Goal: Information Seeking & Learning: Check status

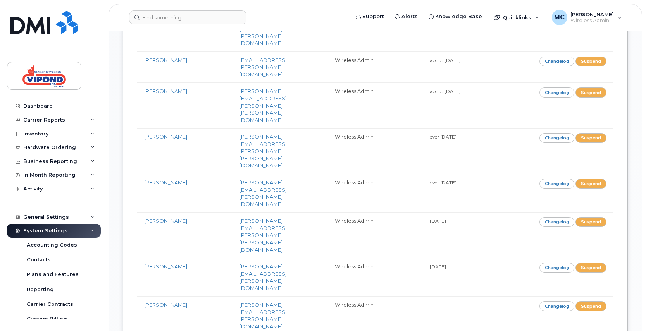
scroll to position [923, 0]
click at [231, 288] on div "Admin Users New User Wireless Admin Users (54) User Email Role Last Login [PERS…" at bounding box center [375, 270] width 533 height 2325
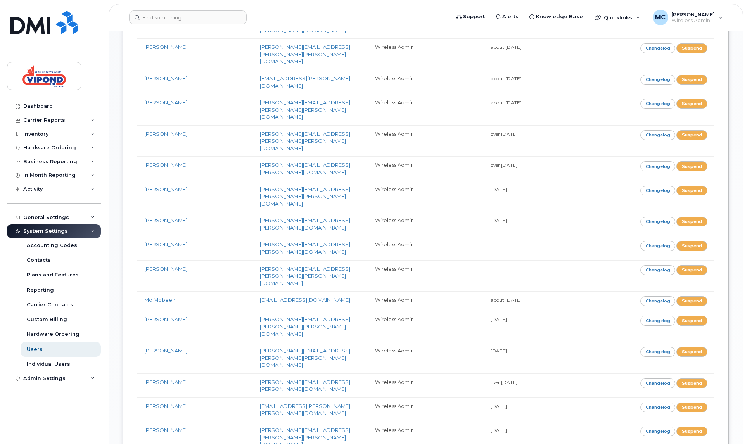
scroll to position [511, 0]
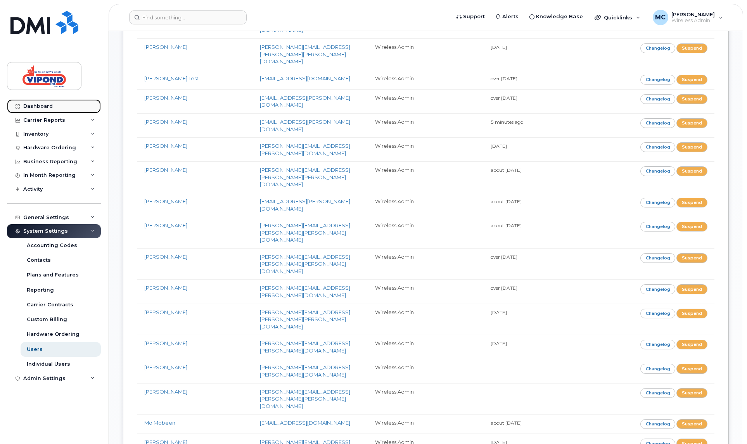
click at [48, 106] on div "Dashboard" at bounding box center [37, 106] width 29 height 6
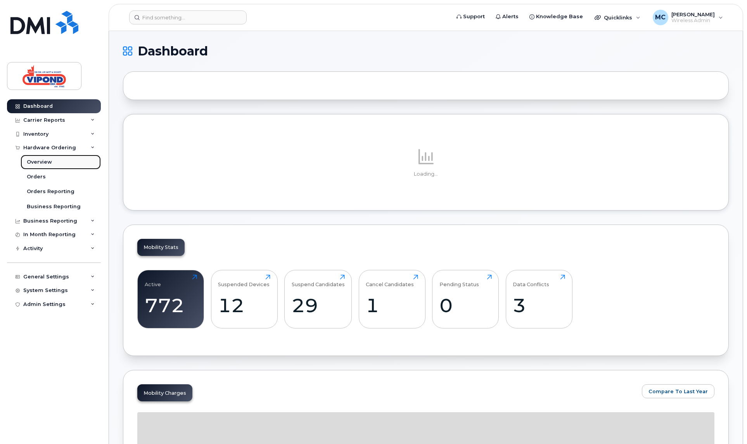
click at [35, 160] on div "Overview" at bounding box center [39, 162] width 25 height 7
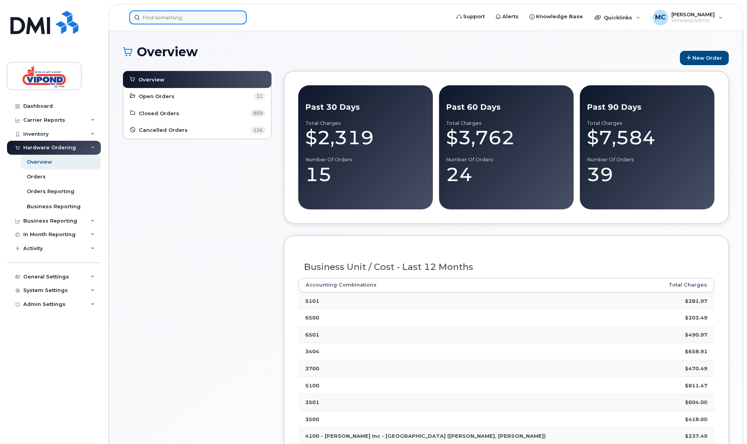
click at [207, 19] on input at bounding box center [187, 17] width 117 height 14
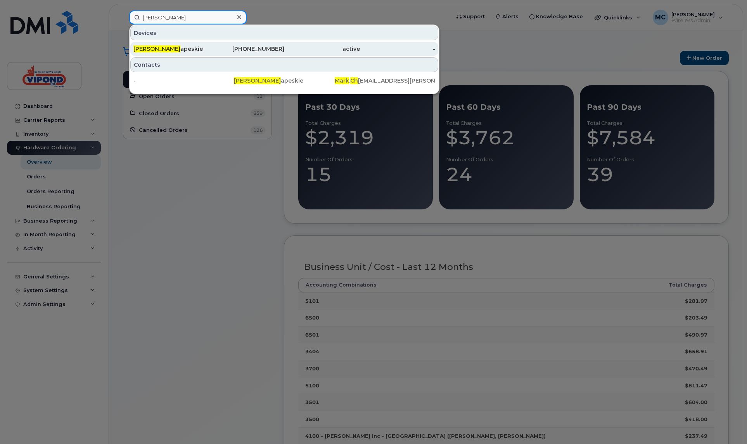
type input "mark ch"
click at [205, 42] on div "Mark Ch apeskie" at bounding box center [171, 49] width 76 height 14
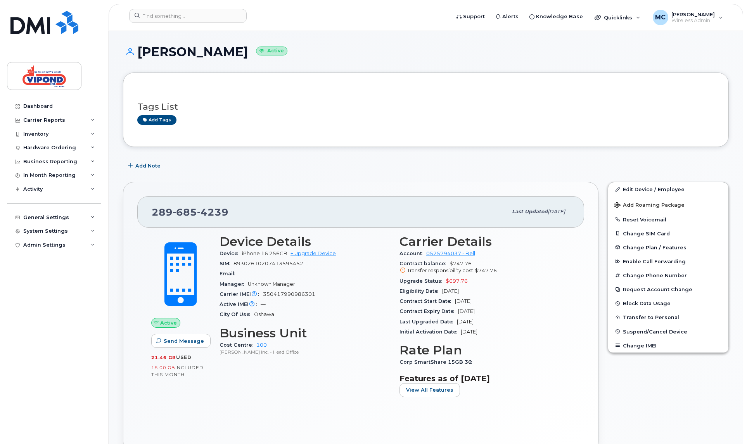
click at [437, 164] on div "Add Note" at bounding box center [426, 166] width 606 height 14
click at [34, 111] on link "Dashboard" at bounding box center [54, 106] width 94 height 14
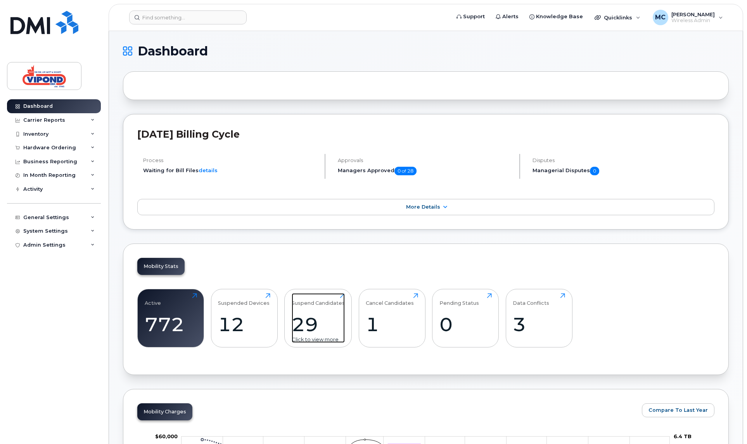
click at [314, 326] on div "29" at bounding box center [318, 324] width 53 height 23
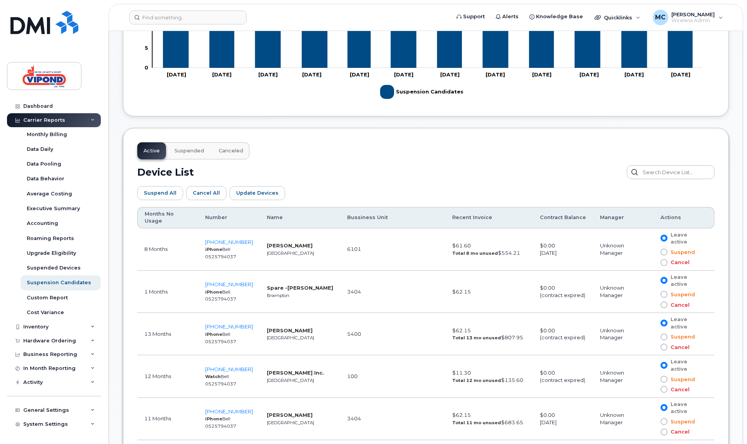
scroll to position [361, 0]
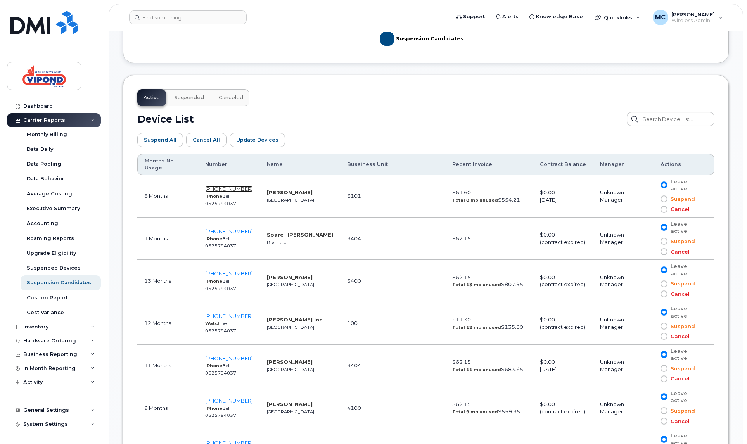
click at [220, 186] on span "204-583-6765" at bounding box center [229, 189] width 48 height 6
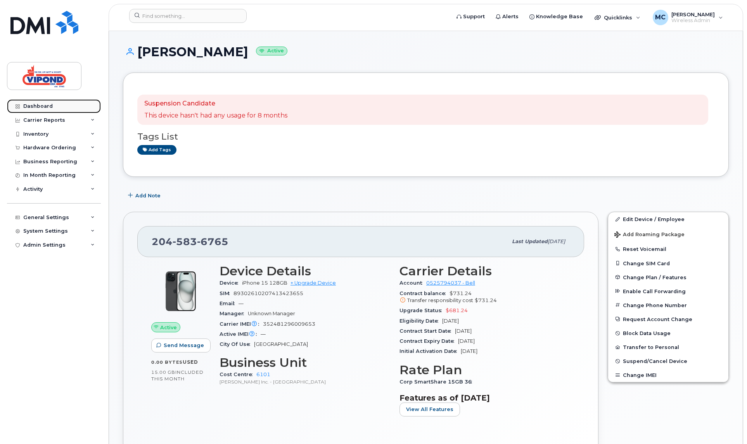
click at [38, 104] on div "Dashboard" at bounding box center [37, 106] width 29 height 6
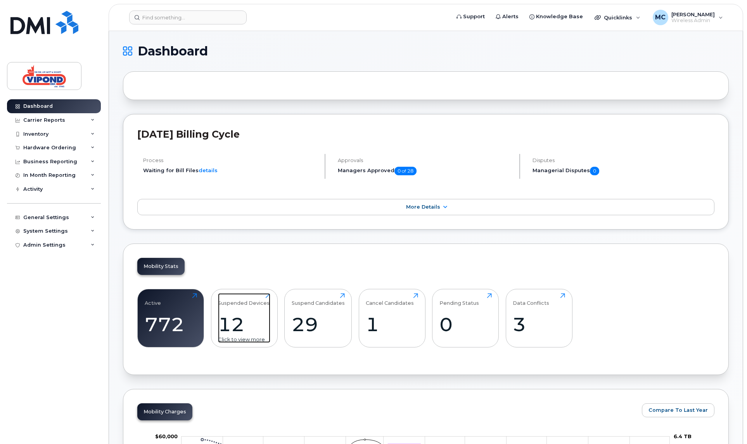
click at [223, 328] on div "12" at bounding box center [244, 324] width 52 height 23
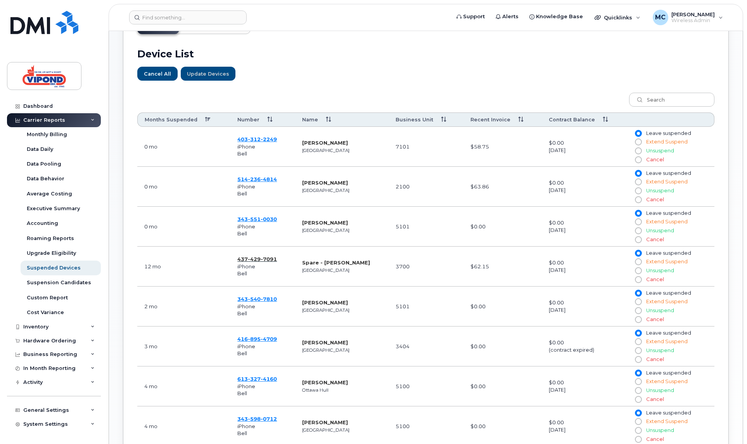
scroll to position [463, 0]
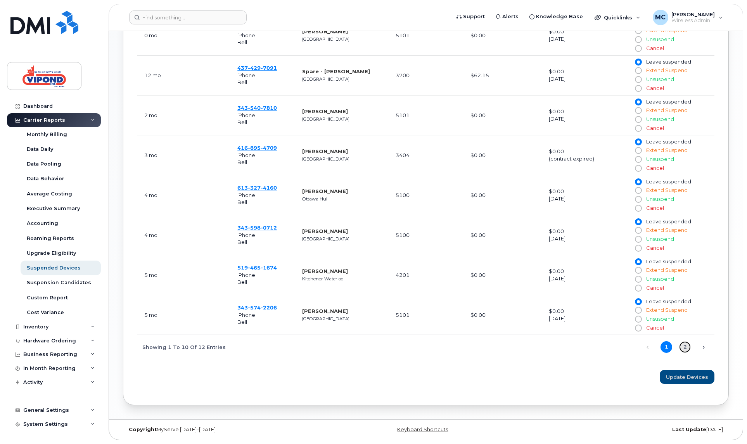
click at [687, 345] on link "2" at bounding box center [685, 347] width 12 height 12
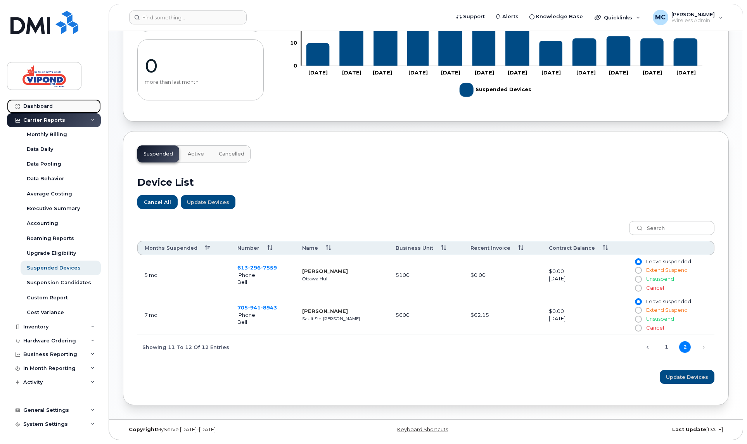
click at [33, 108] on div "Dashboard" at bounding box center [37, 106] width 29 height 6
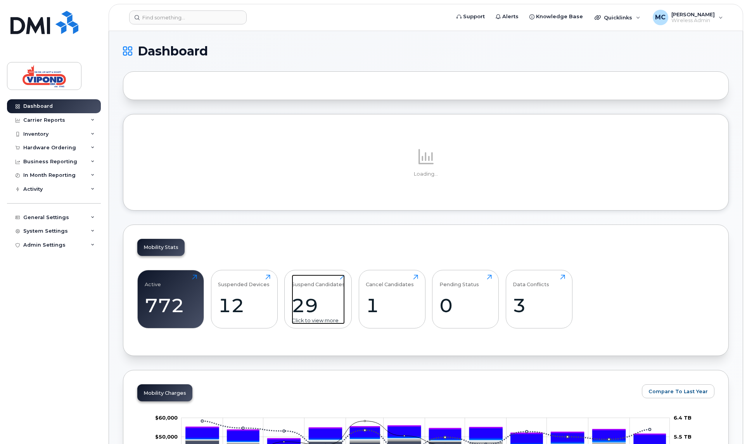
click at [306, 300] on div "29" at bounding box center [318, 305] width 53 height 23
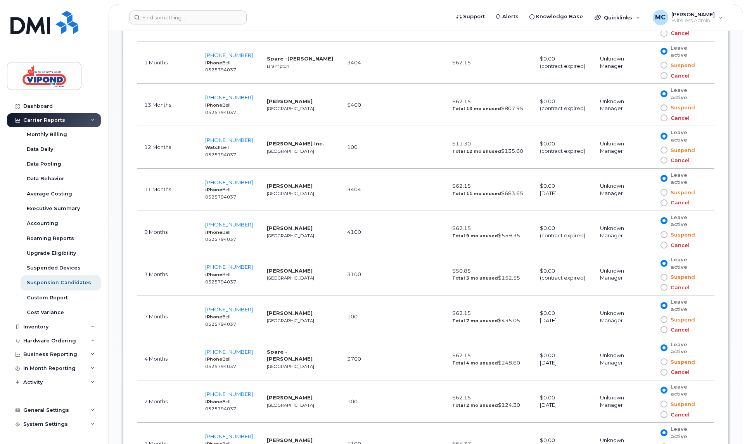
scroll to position [582, 0]
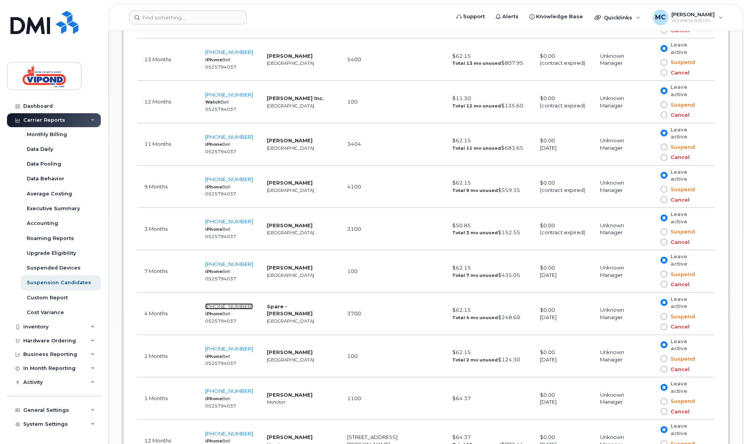
click at [222, 303] on span "437-961-6485" at bounding box center [229, 306] width 48 height 6
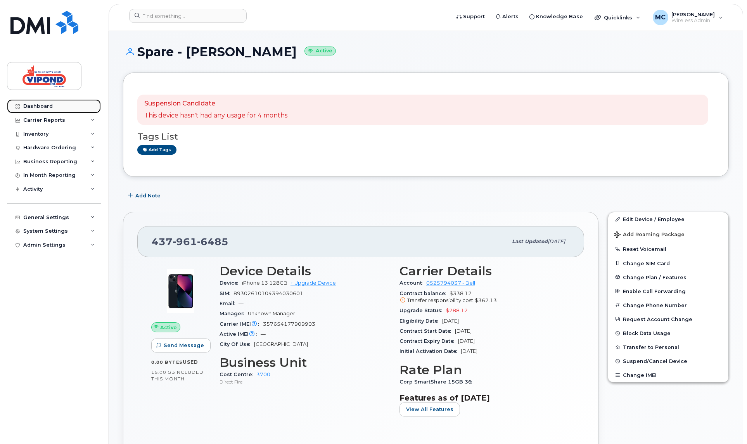
click at [39, 109] on link "Dashboard" at bounding box center [54, 106] width 94 height 14
